Goal: Task Accomplishment & Management: Use online tool/utility

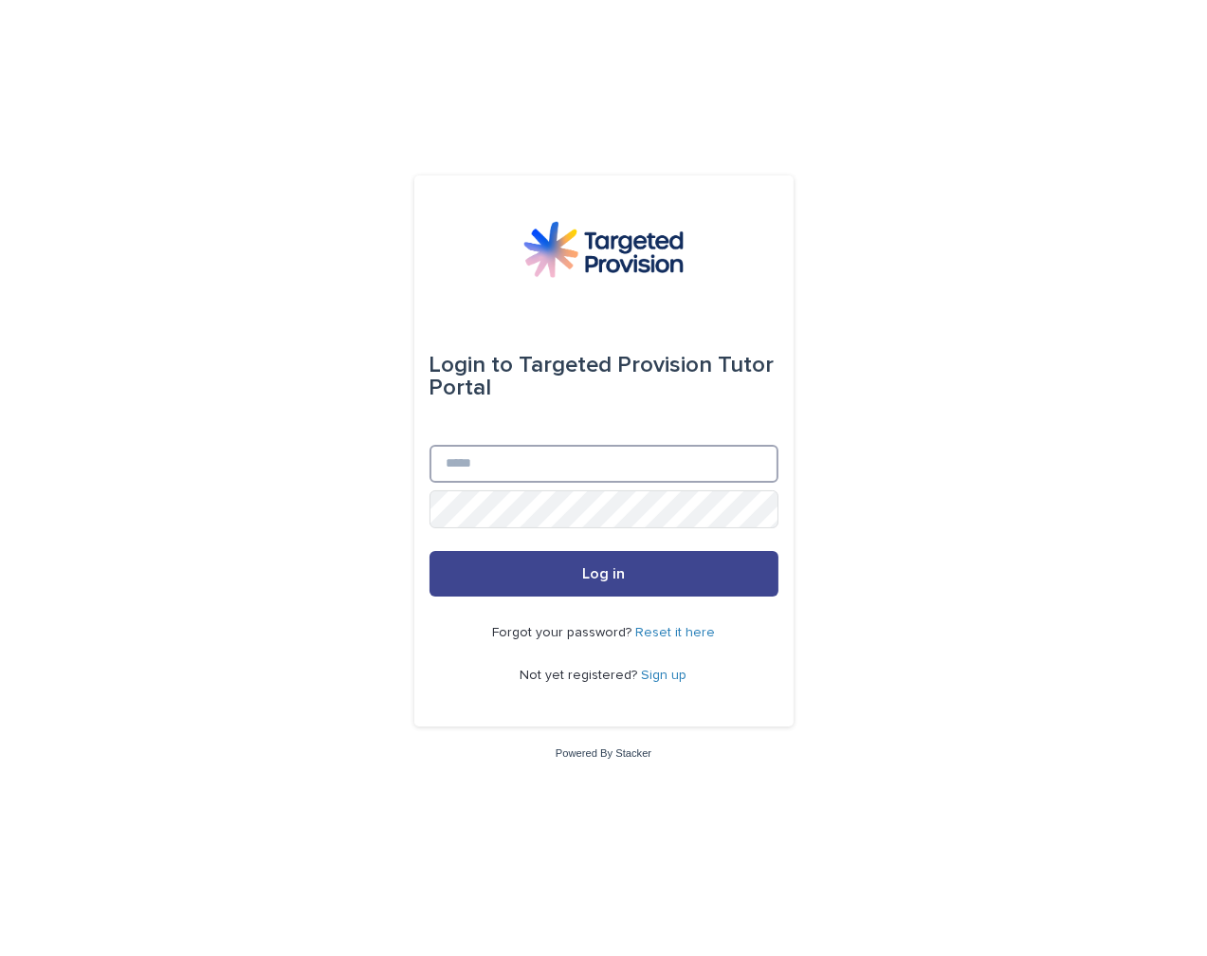
type input "**********"
click at [573, 566] on button "Log in" at bounding box center [603, 574] width 349 height 46
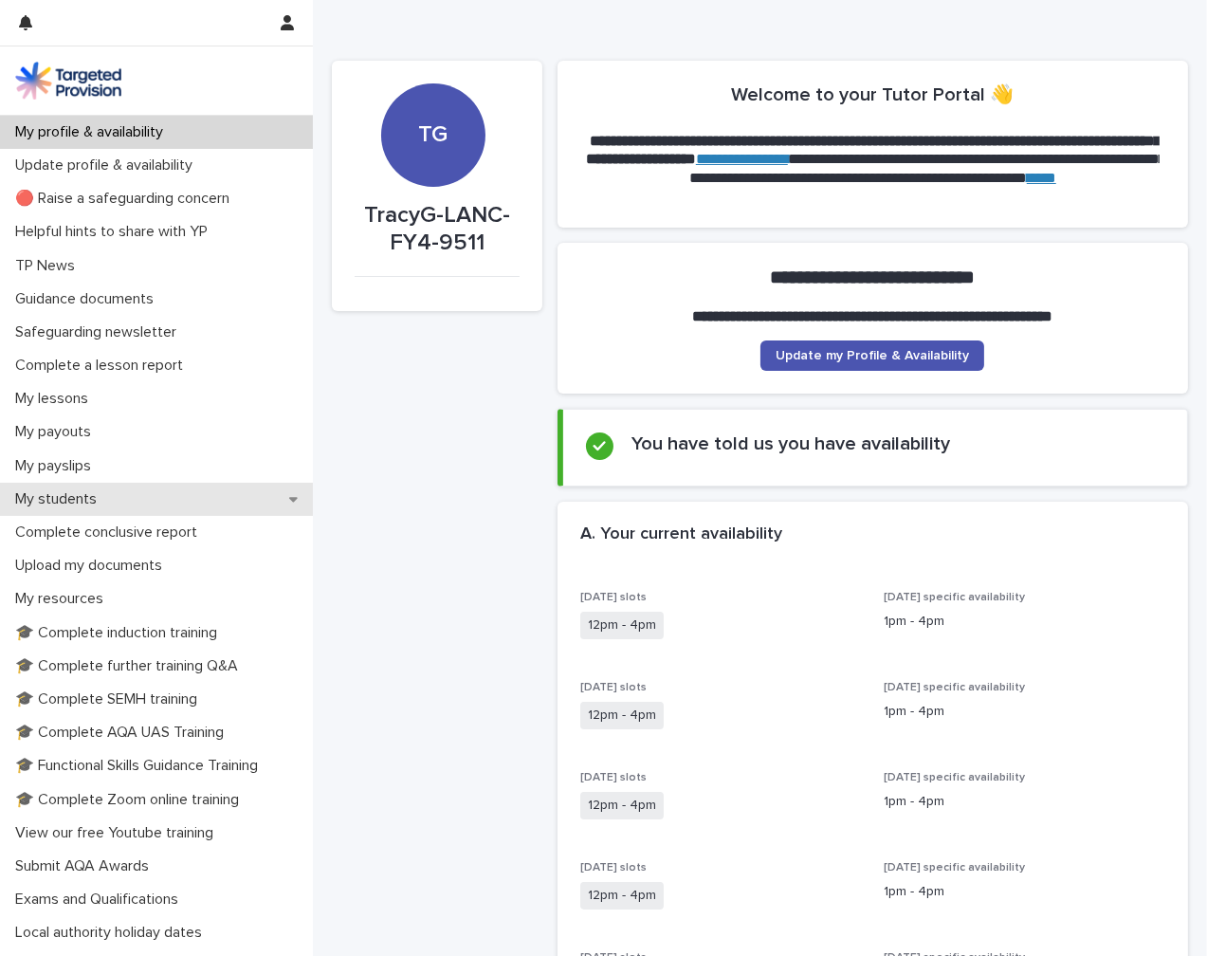
click at [142, 505] on div "My students" at bounding box center [156, 499] width 313 height 33
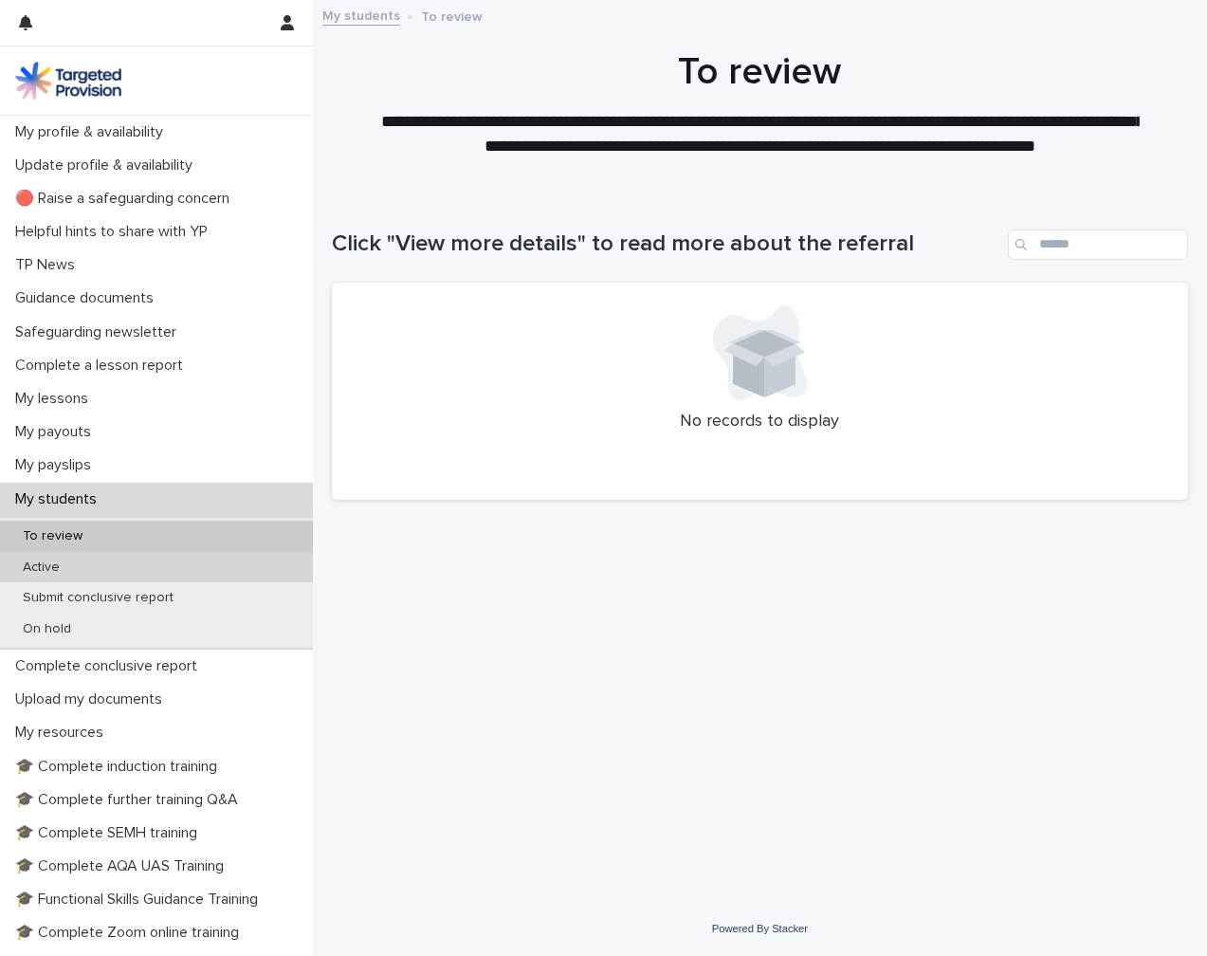
click at [118, 563] on div "Active" at bounding box center [156, 567] width 313 height 31
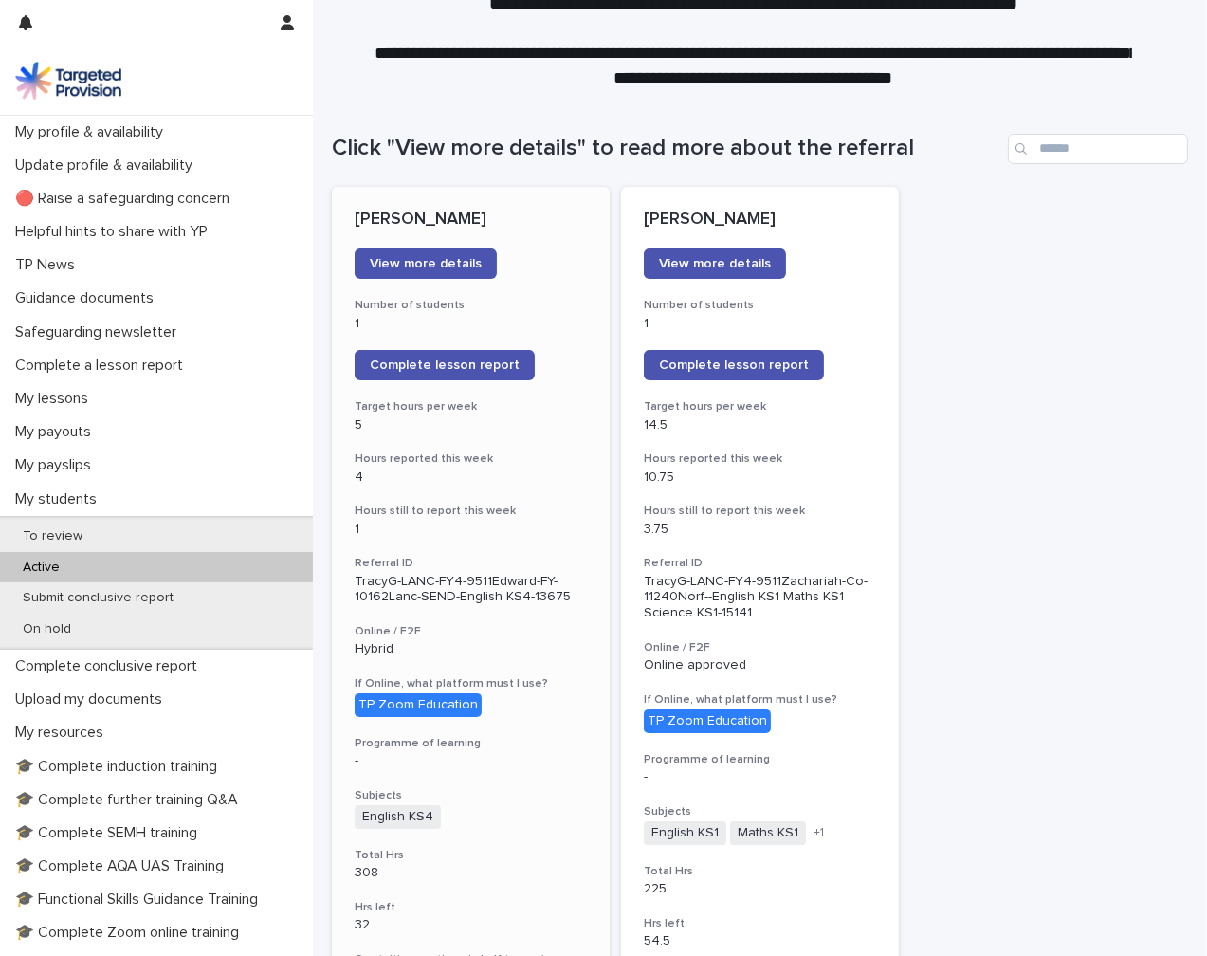
scroll to position [95, 0]
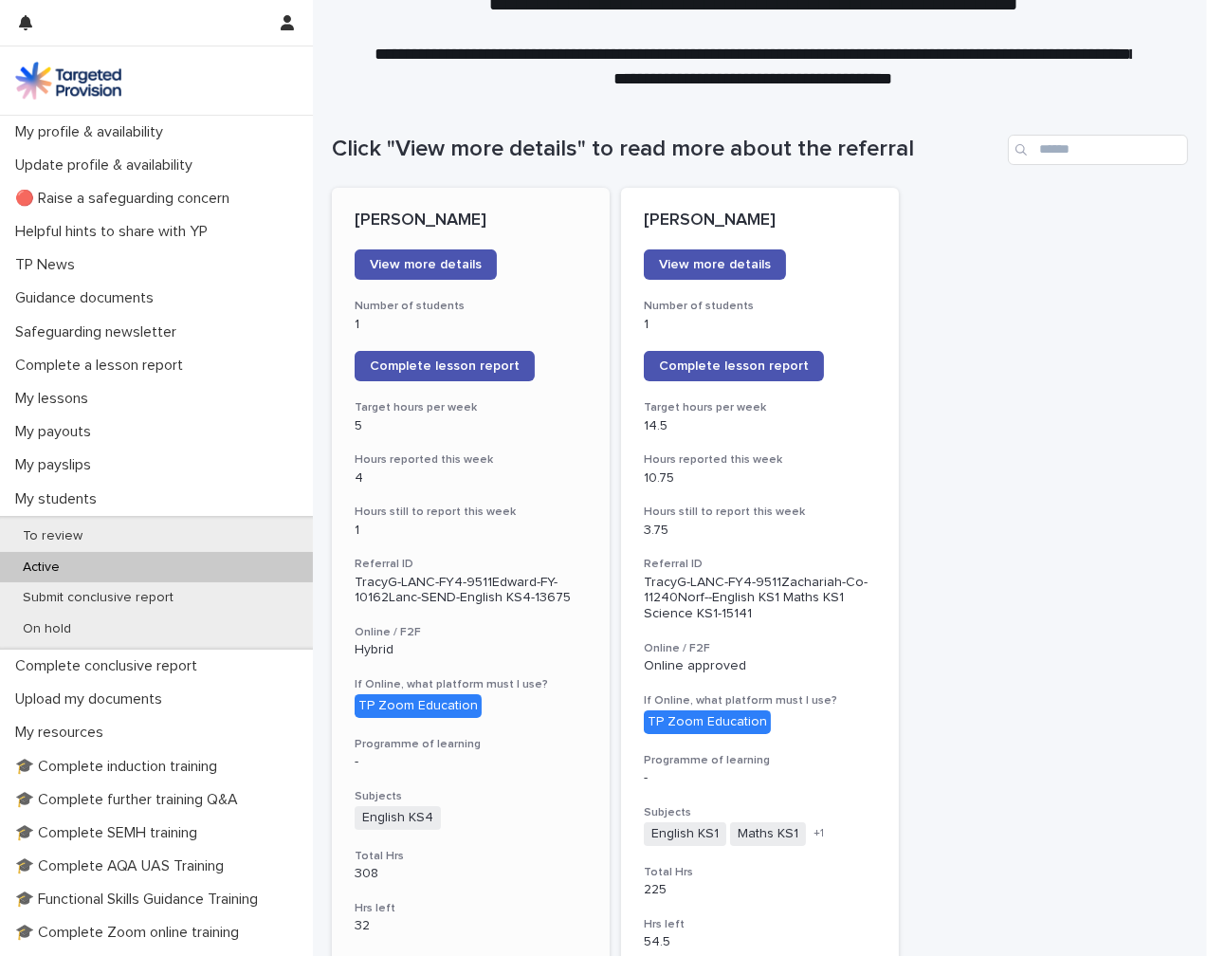
click at [710, 362] on span "Complete lesson report" at bounding box center [734, 365] width 150 height 13
click at [103, 387] on div "My lessons" at bounding box center [156, 398] width 313 height 33
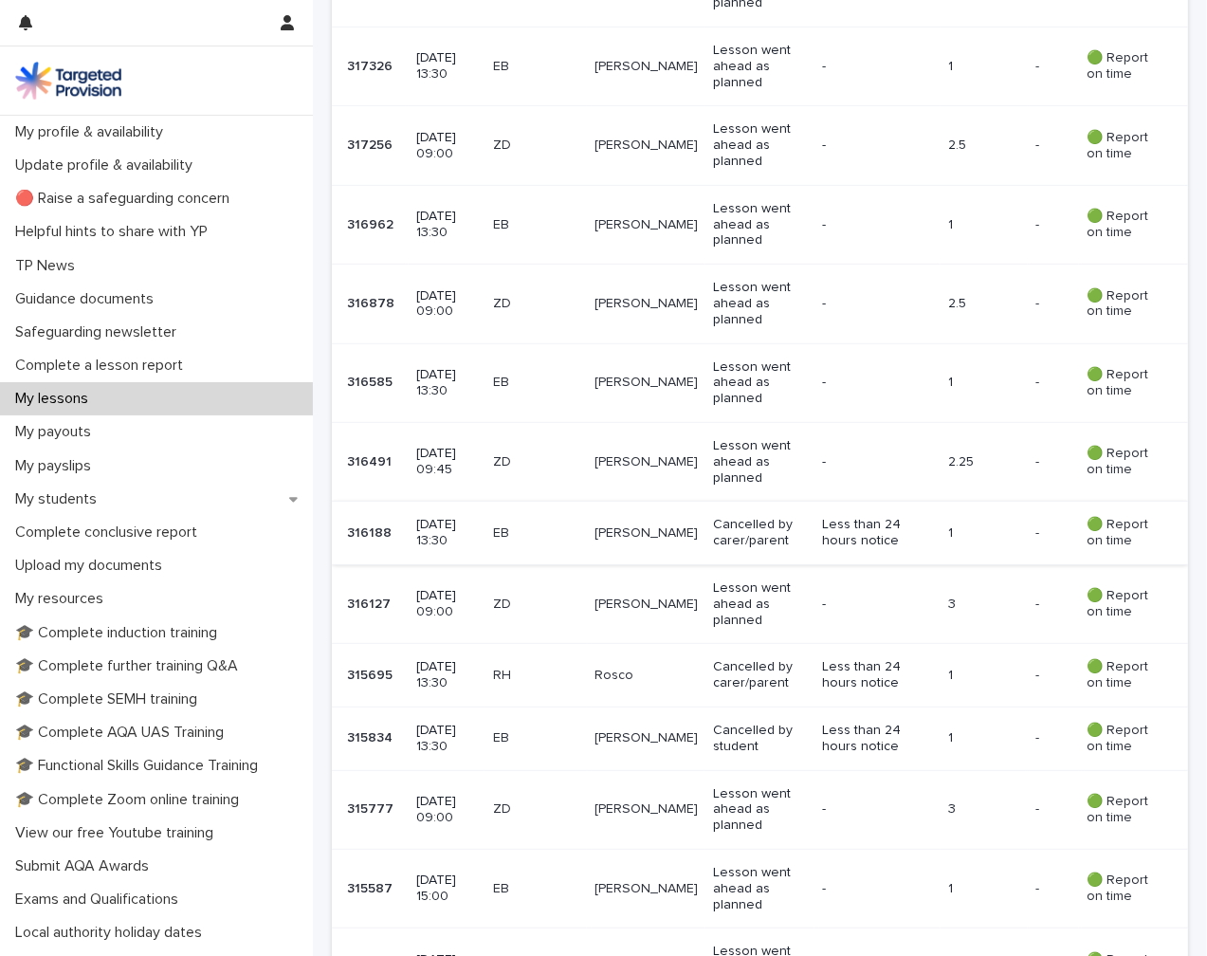
scroll to position [1138, 0]
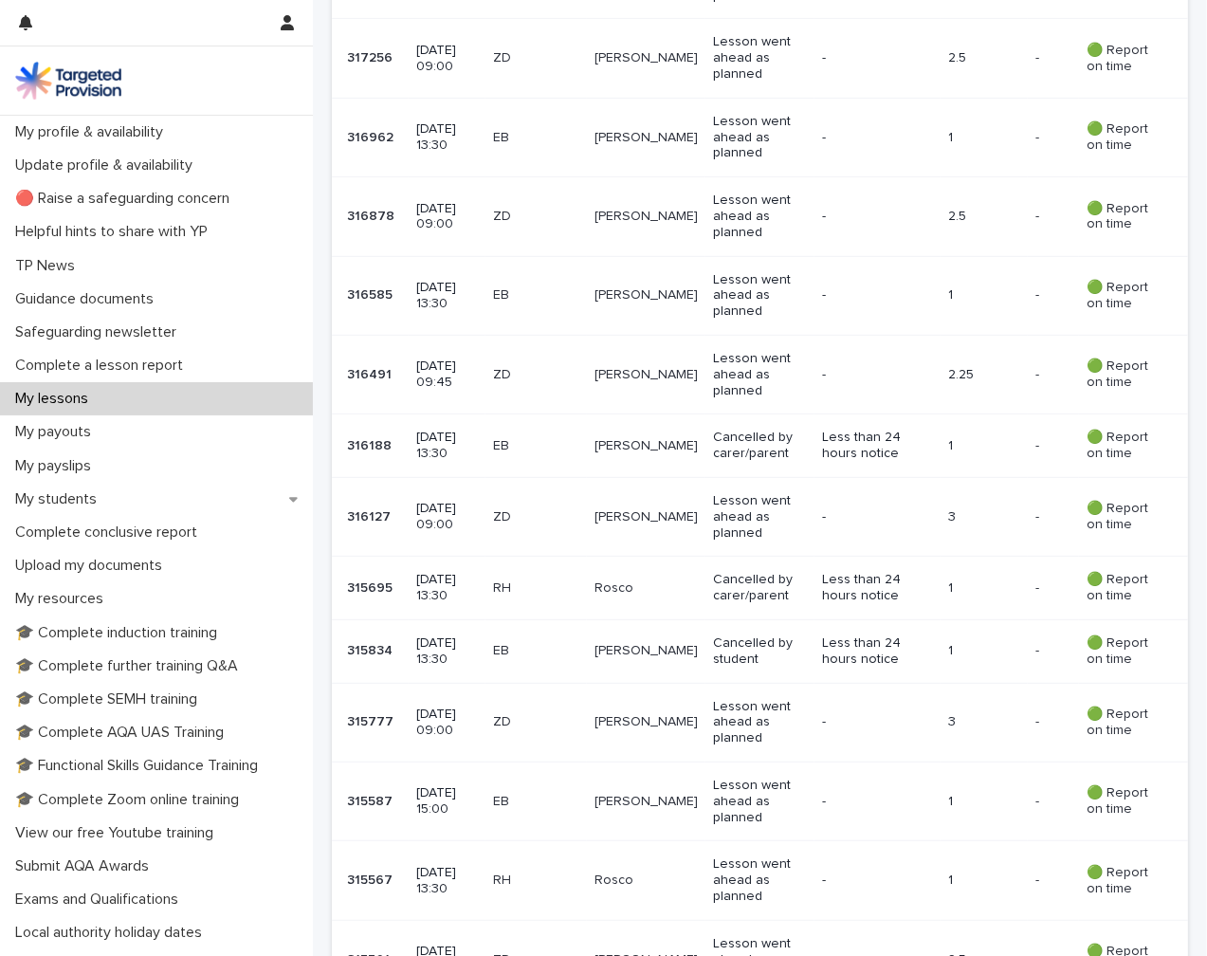
click at [579, 509] on p "ZD" at bounding box center [536, 517] width 86 height 16
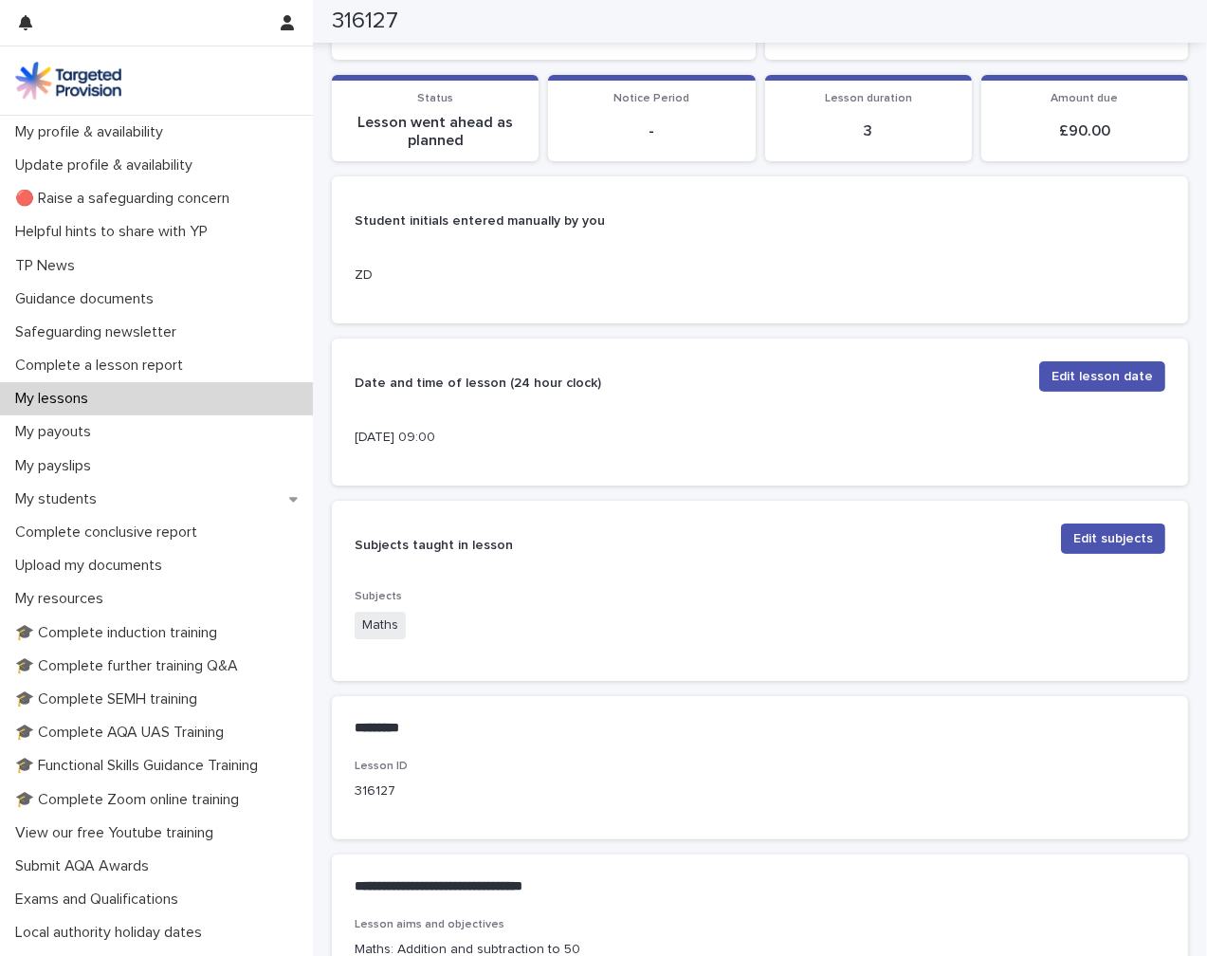
scroll to position [284, 0]
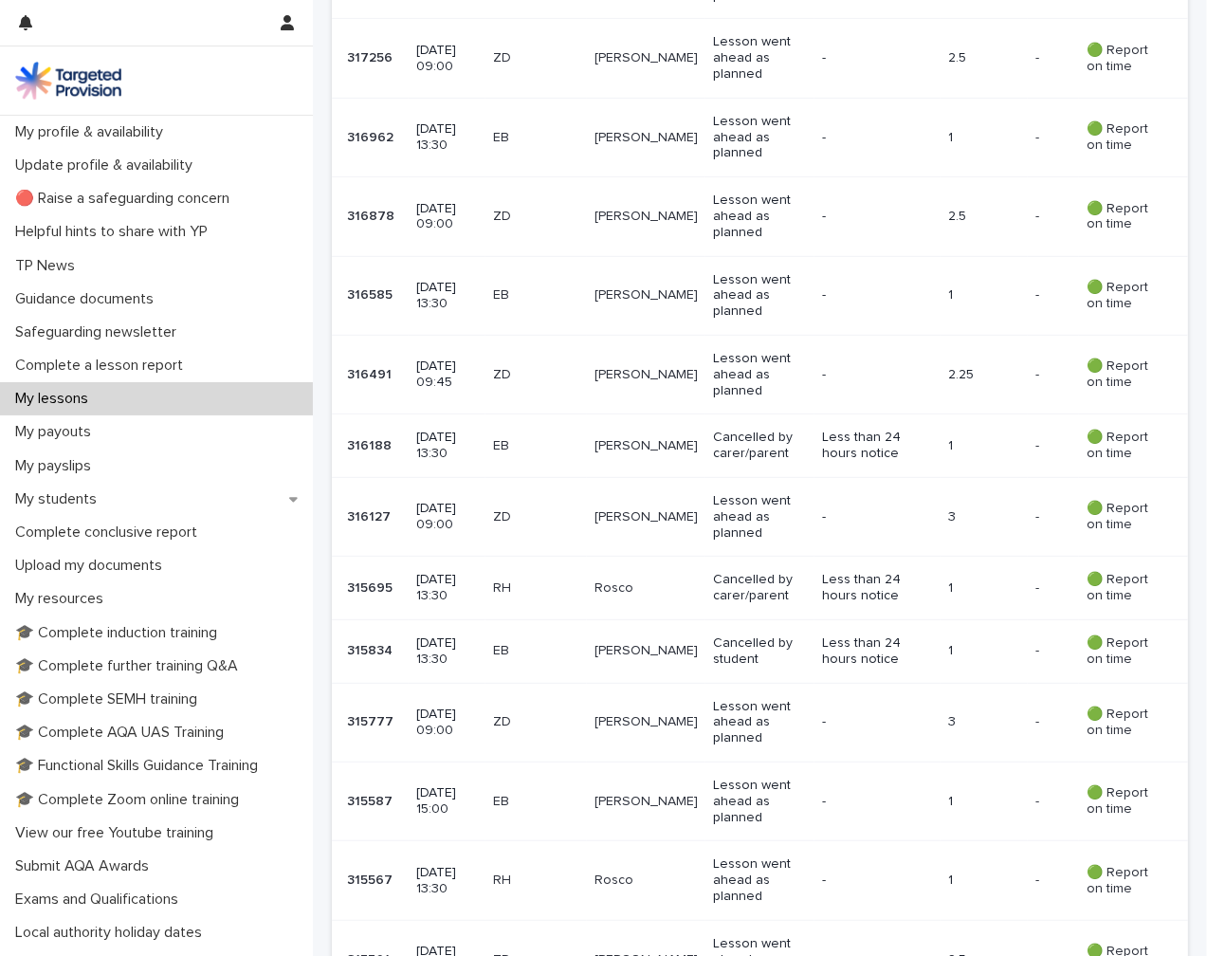
scroll to position [1232, 0]
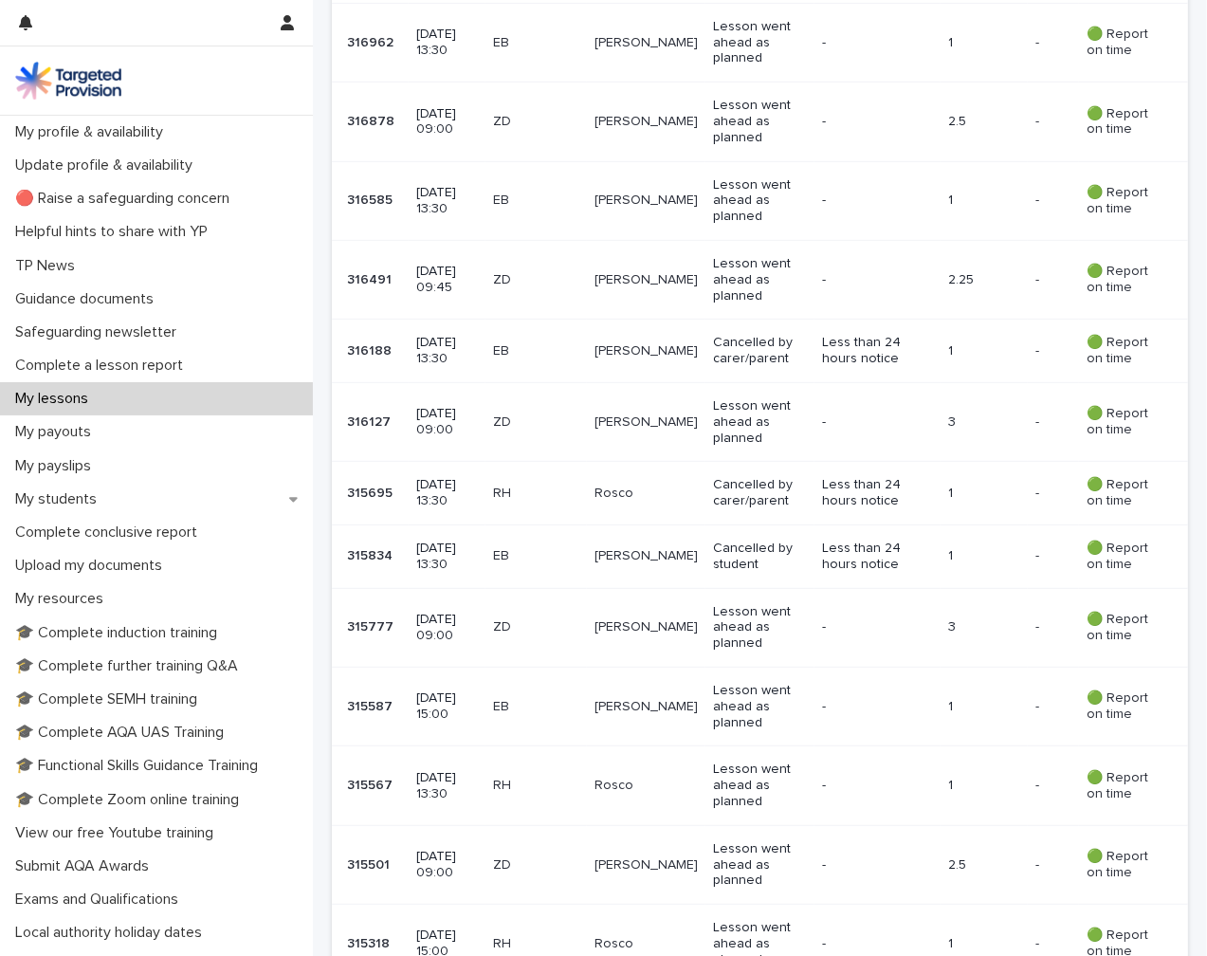
click at [579, 619] on p "ZD" at bounding box center [536, 627] width 86 height 16
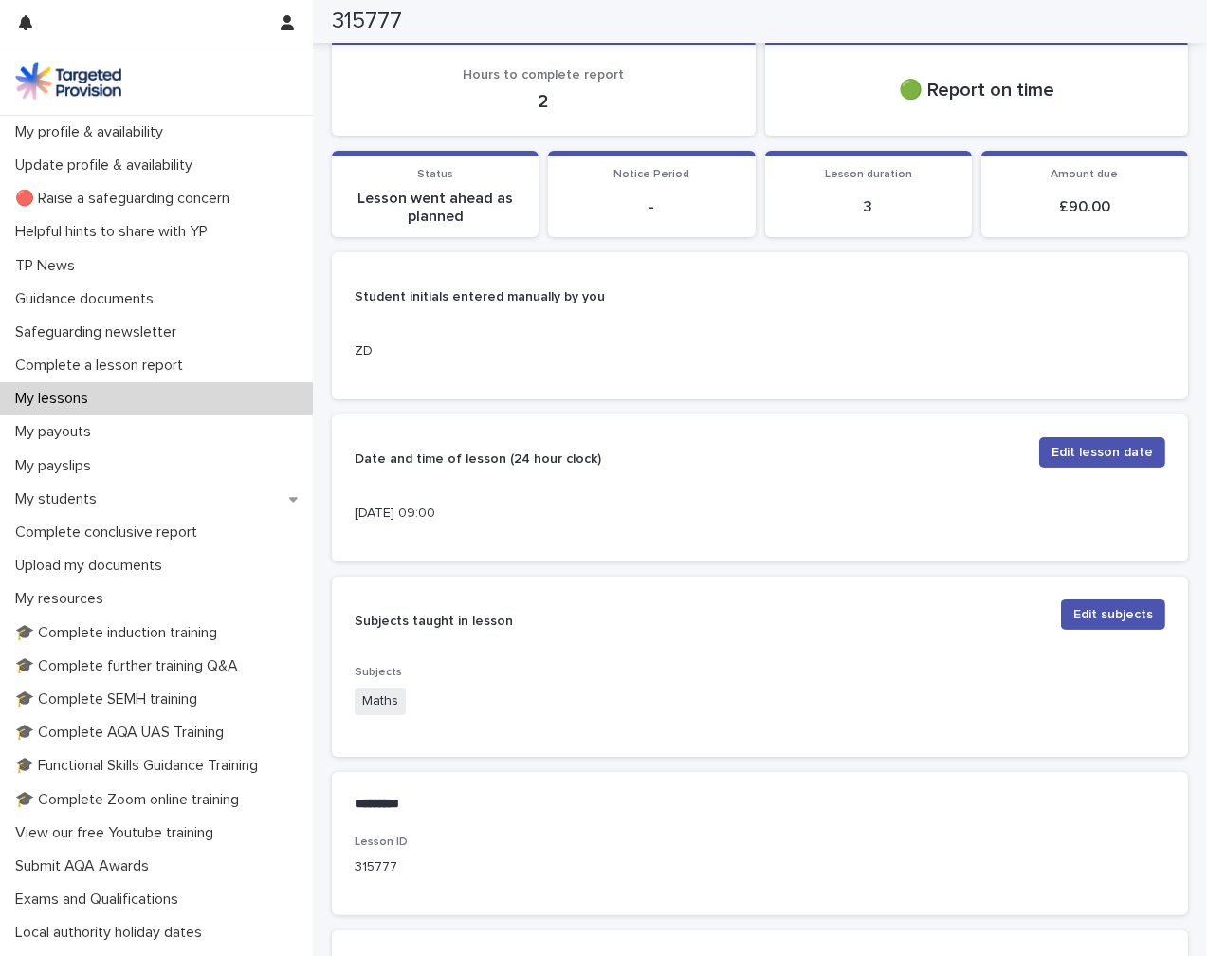
scroll to position [95, 0]
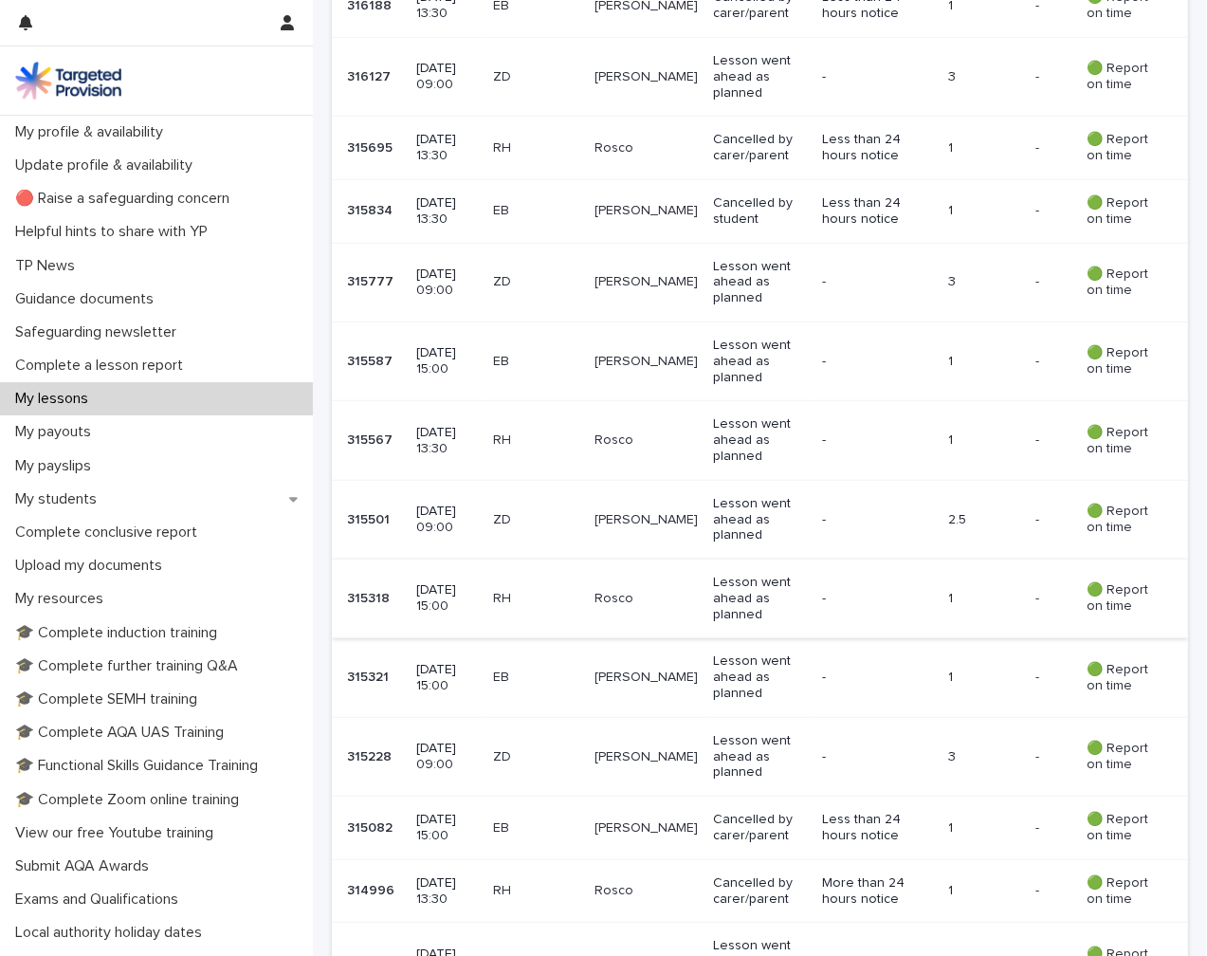
scroll to position [1706, 0]
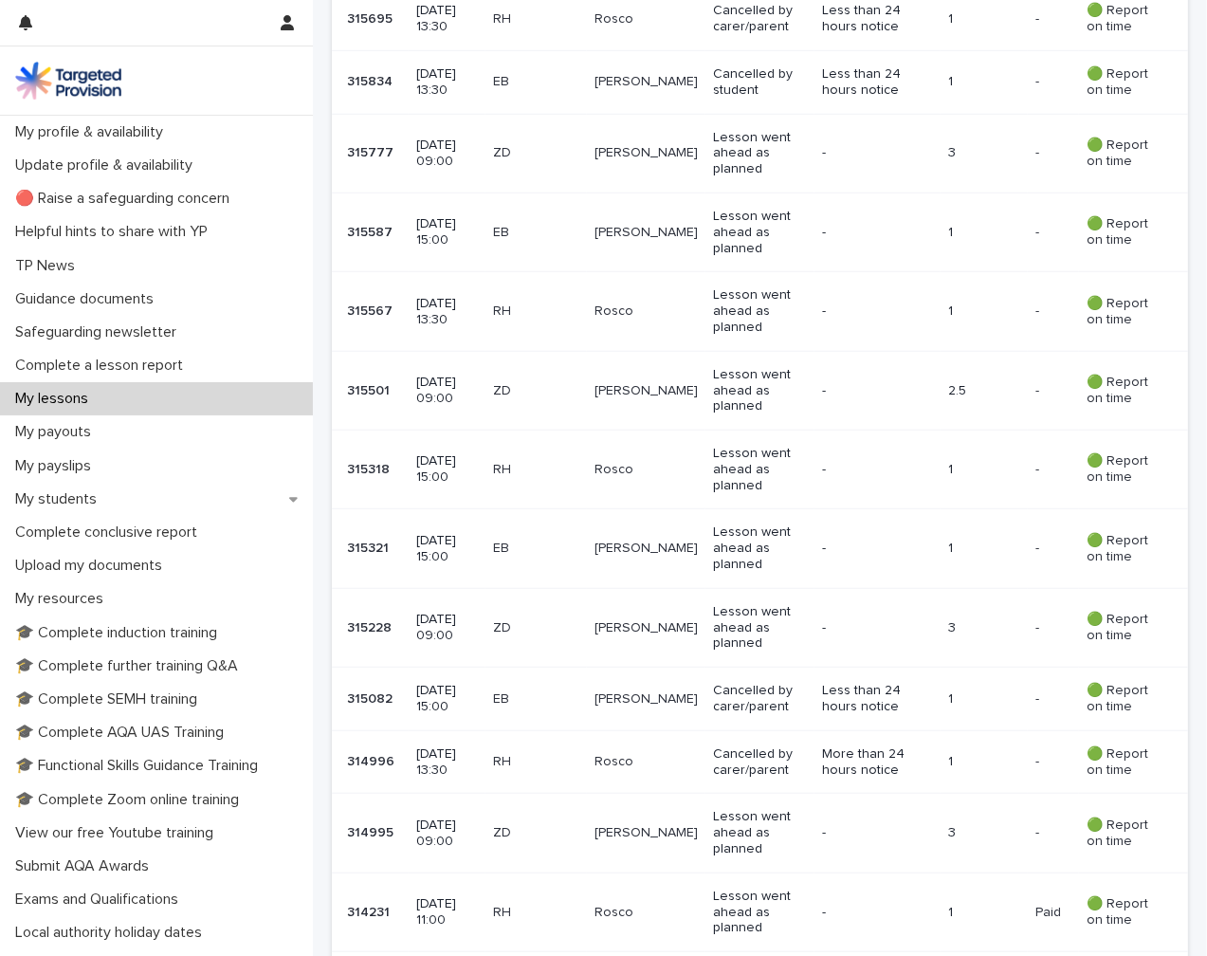
click at [542, 613] on div "ZD" at bounding box center [536, 627] width 86 height 31
